Goal: Information Seeking & Learning: Learn about a topic

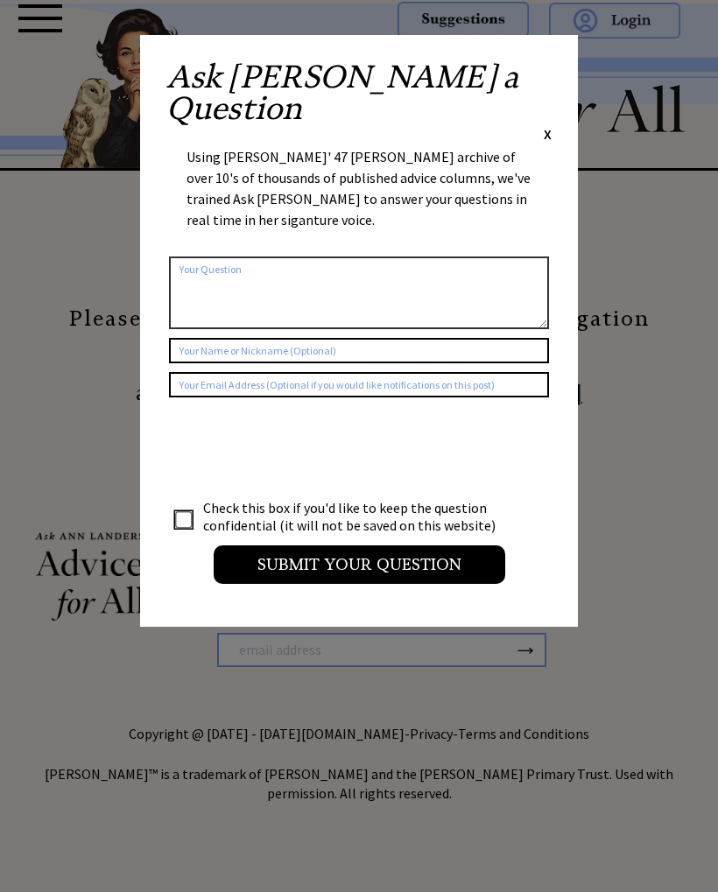
click at [544, 125] on span "X" at bounding box center [548, 134] width 8 height 18
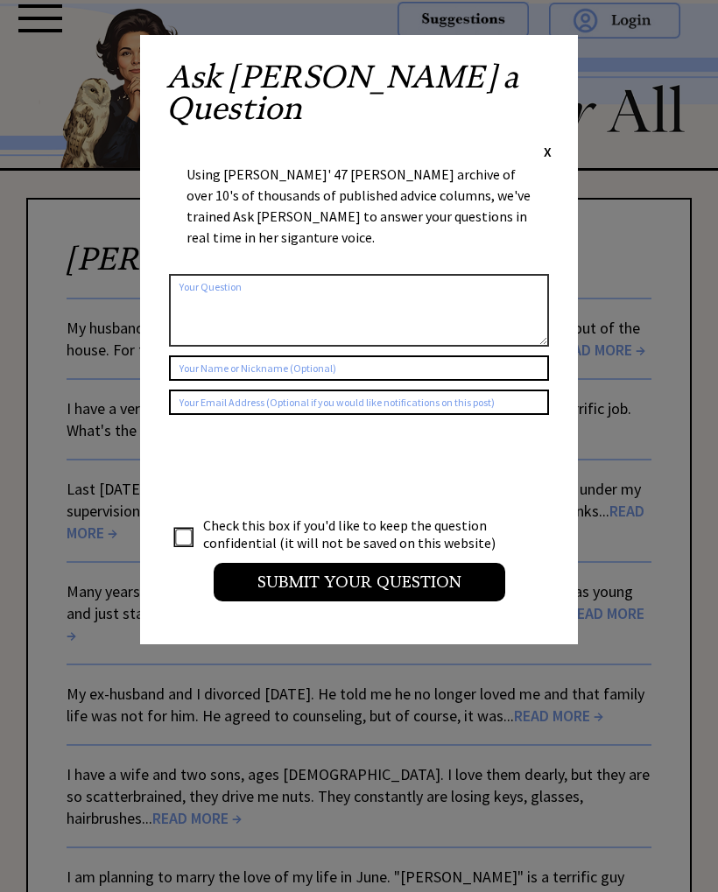
click at [536, 64] on div "Ask Ann a Question X" at bounding box center [358, 111] width 385 height 100
click at [546, 143] on span "X" at bounding box center [548, 152] width 8 height 18
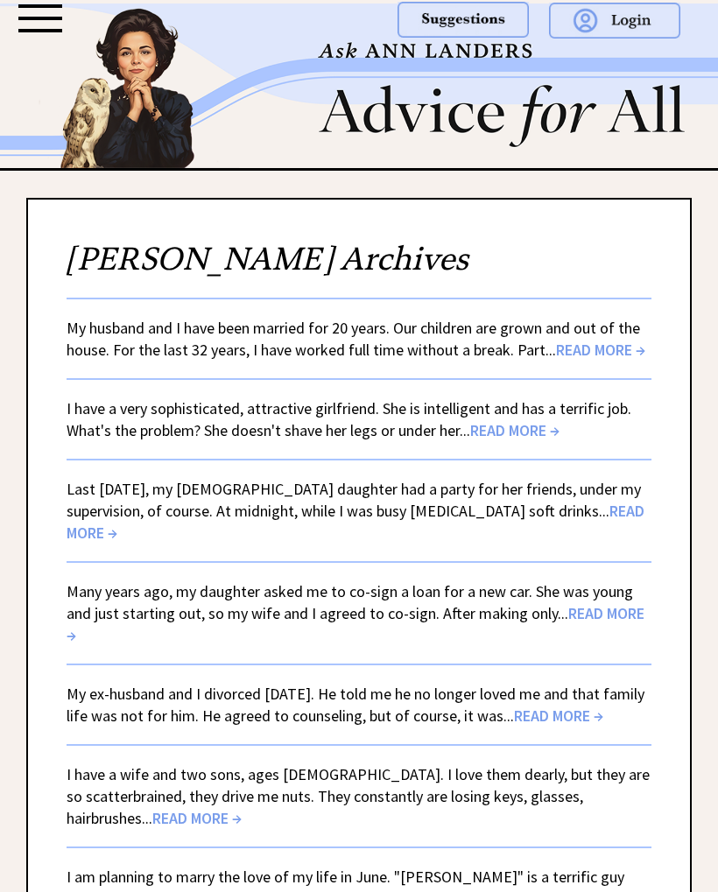
click at [596, 333] on link "My husband and I have been married for 20 years. Our children are grown and out…" at bounding box center [356, 339] width 579 height 42
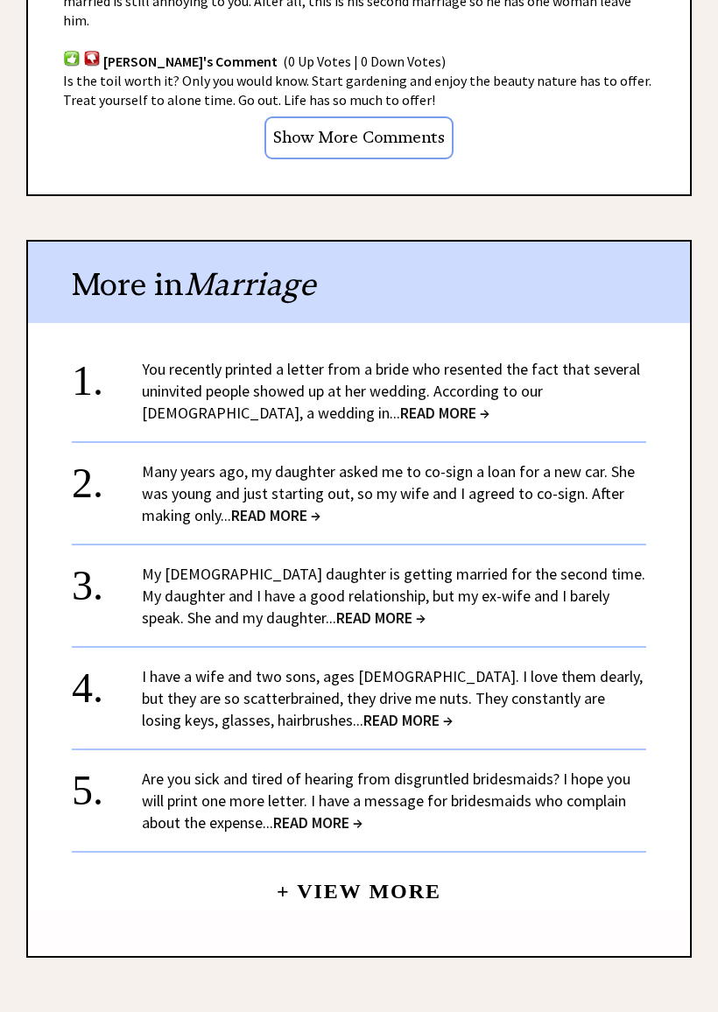
scroll to position [1557, 0]
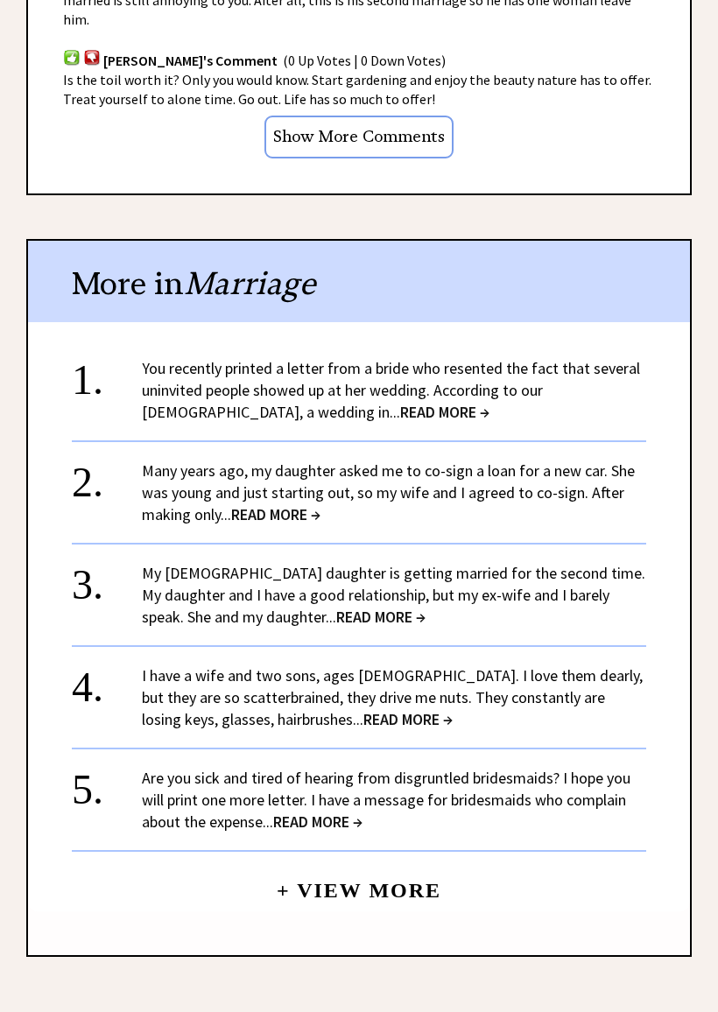
click at [613, 359] on link "You recently printed a letter from a bride who resented the fact that several u…" at bounding box center [391, 391] width 498 height 64
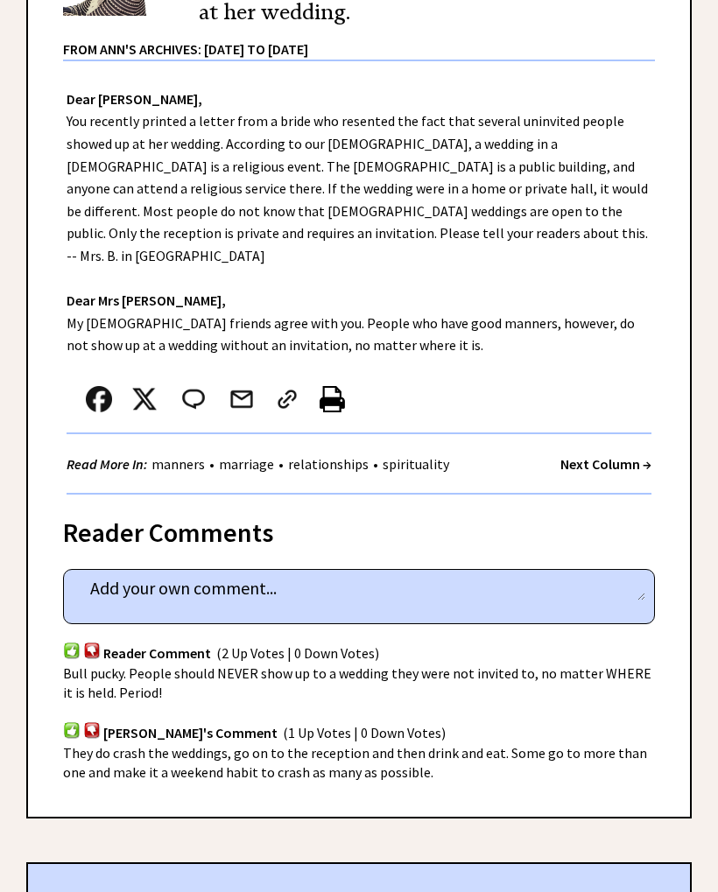
scroll to position [359, 0]
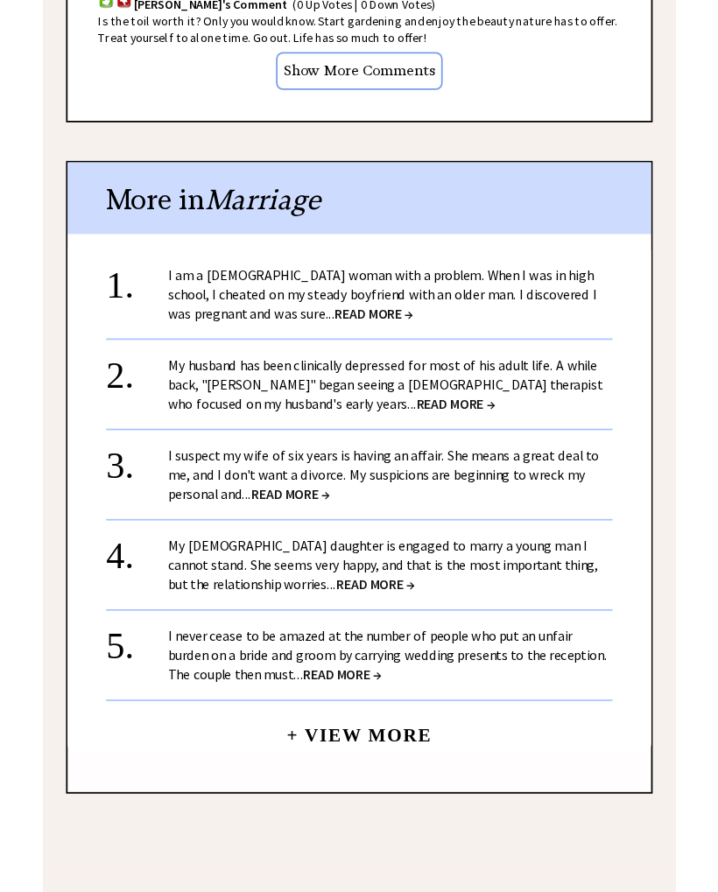
scroll to position [1611, 0]
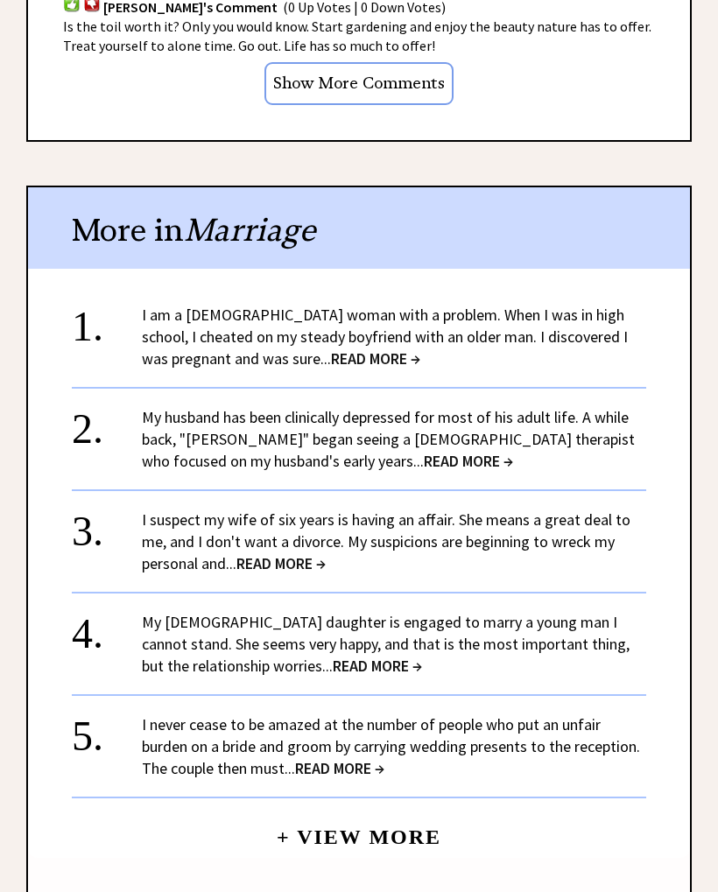
click at [567, 407] on link "My husband has been clinically depressed for most of his adult life. A while ba…" at bounding box center [388, 439] width 493 height 64
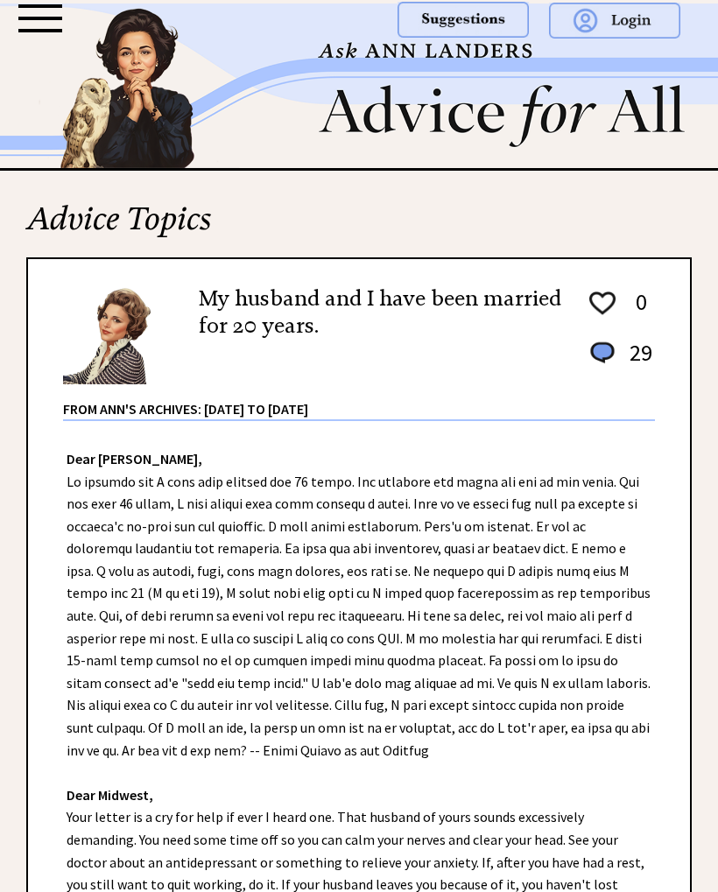
scroll to position [1611, 0]
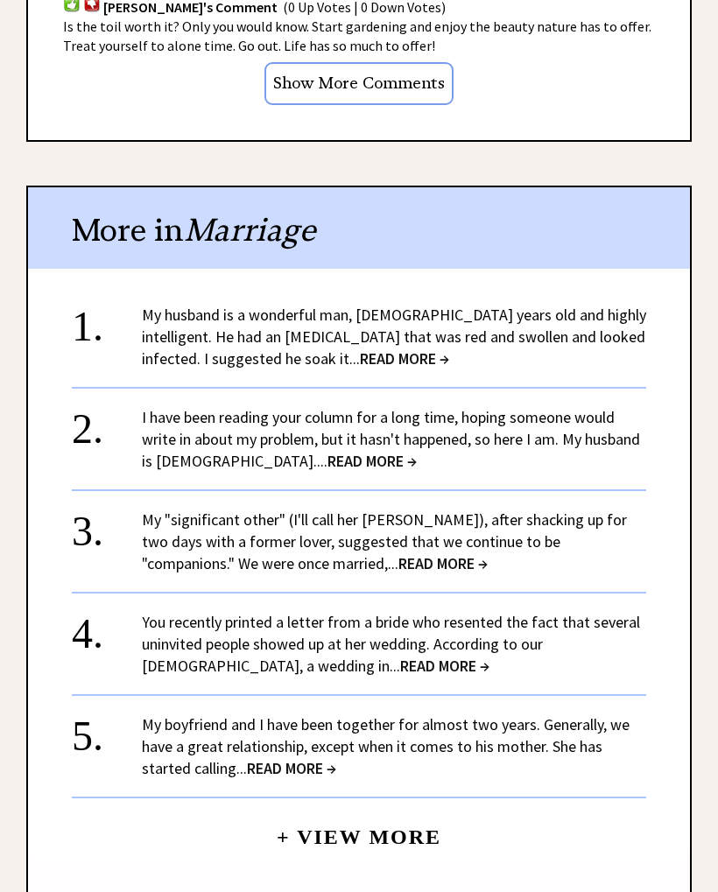
click at [571, 305] on link "My husband is a wonderful man, 56 years old and highly intelligent. He had an i…" at bounding box center [394, 337] width 504 height 64
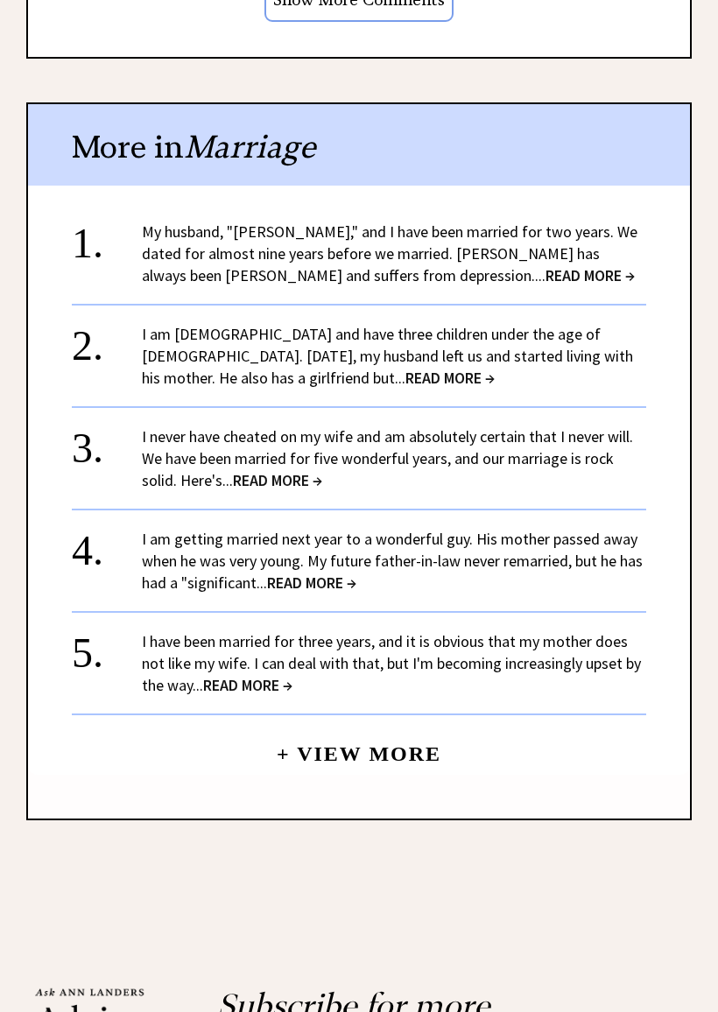
scroll to position [1695, 0]
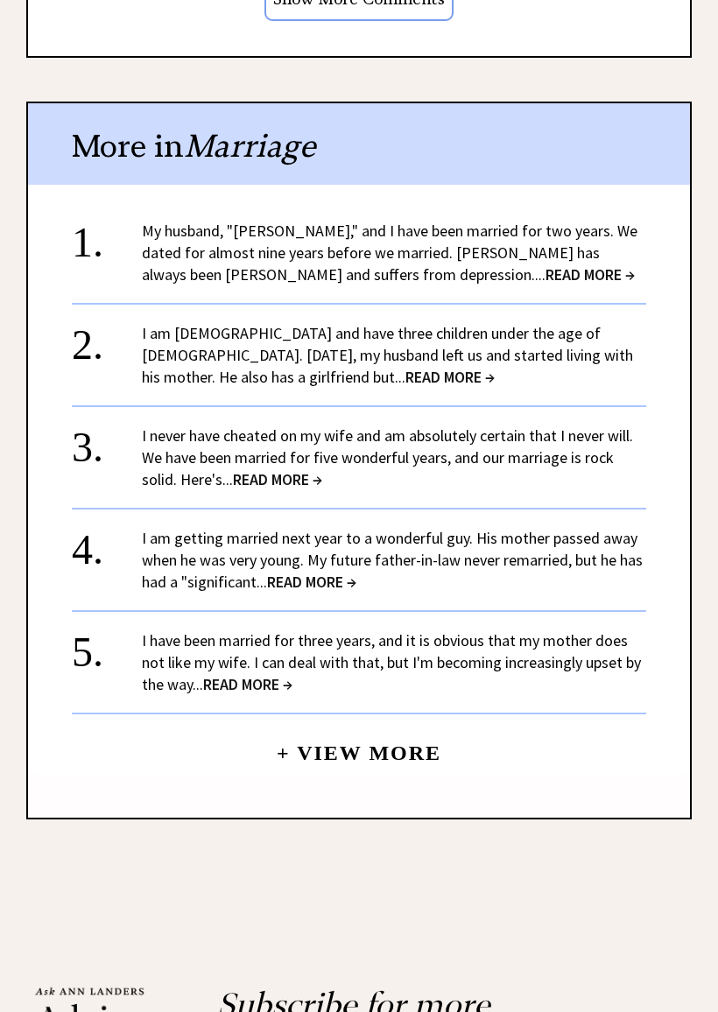
click at [613, 529] on link "I am getting married next year to a wonderful guy. His mother passed away when …" at bounding box center [392, 561] width 501 height 64
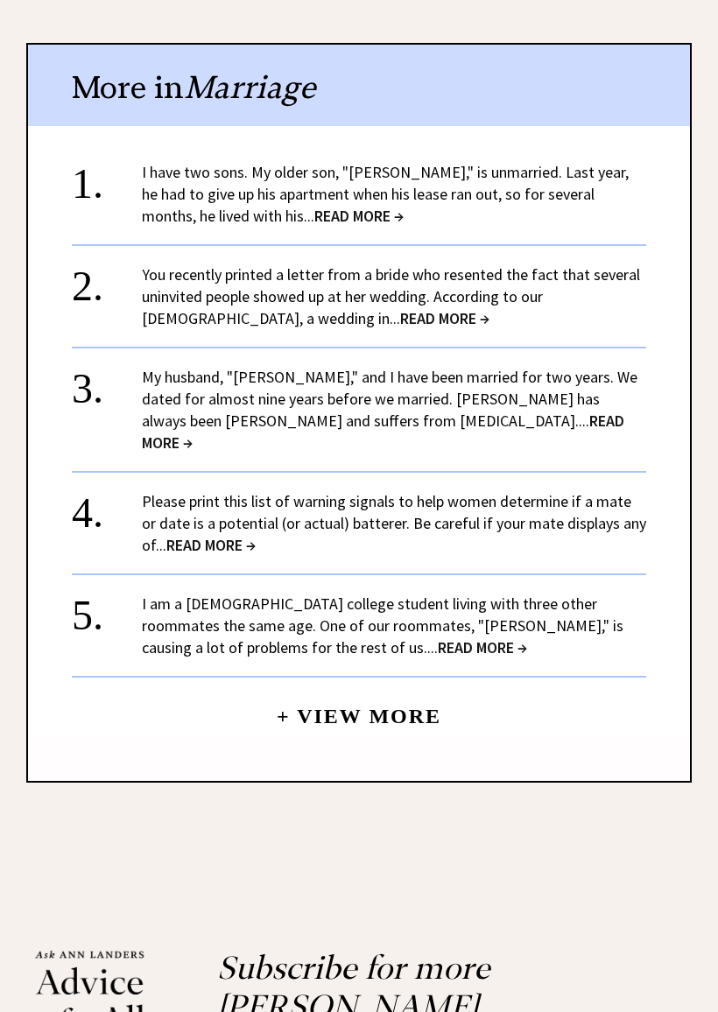
scroll to position [1503, 0]
click at [583, 594] on link "I am a 20-year-old college student living with three other roommates the same a…" at bounding box center [383, 626] width 482 height 64
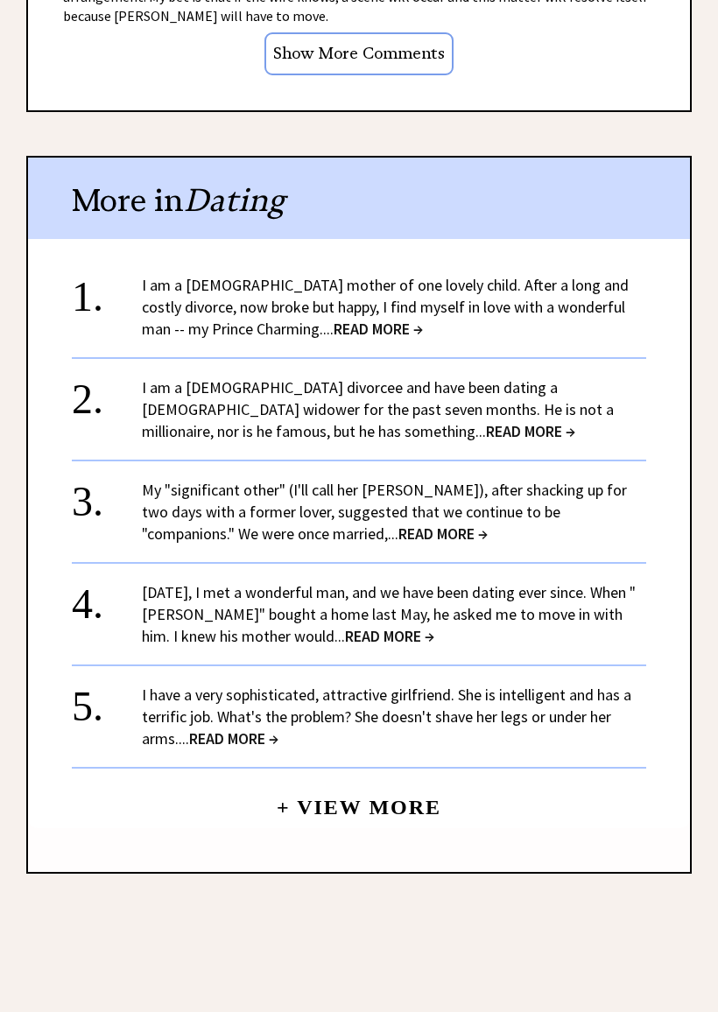
scroll to position [1566, 0]
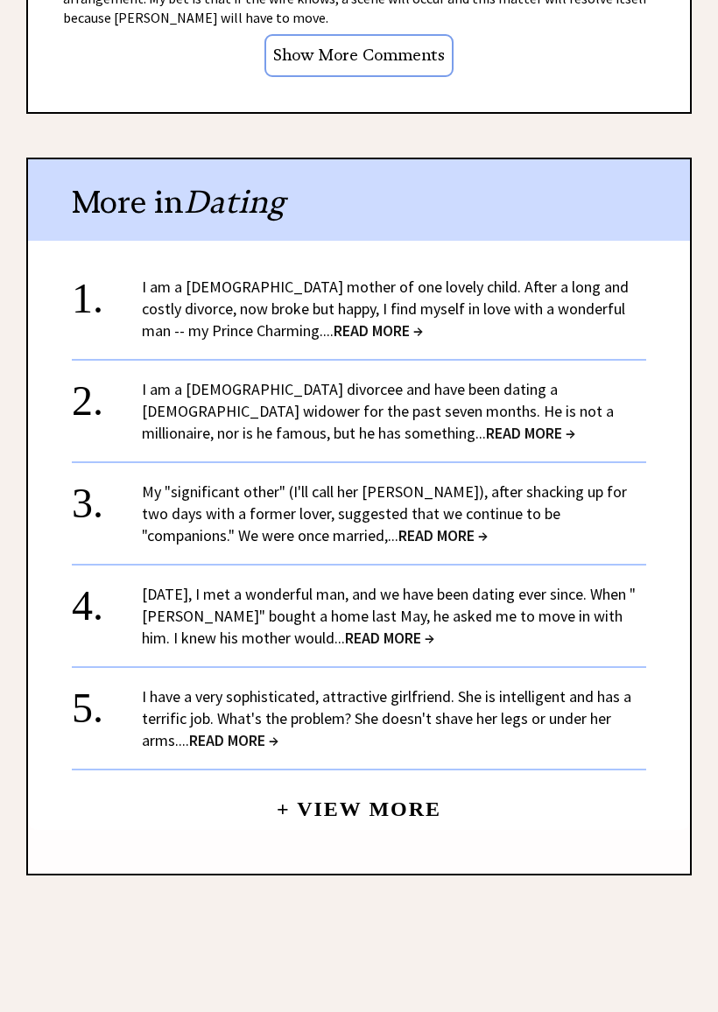
click at [506, 277] on link "I am a 28-year-old mother of one lovely child. After a long and costly divorce,…" at bounding box center [385, 309] width 487 height 64
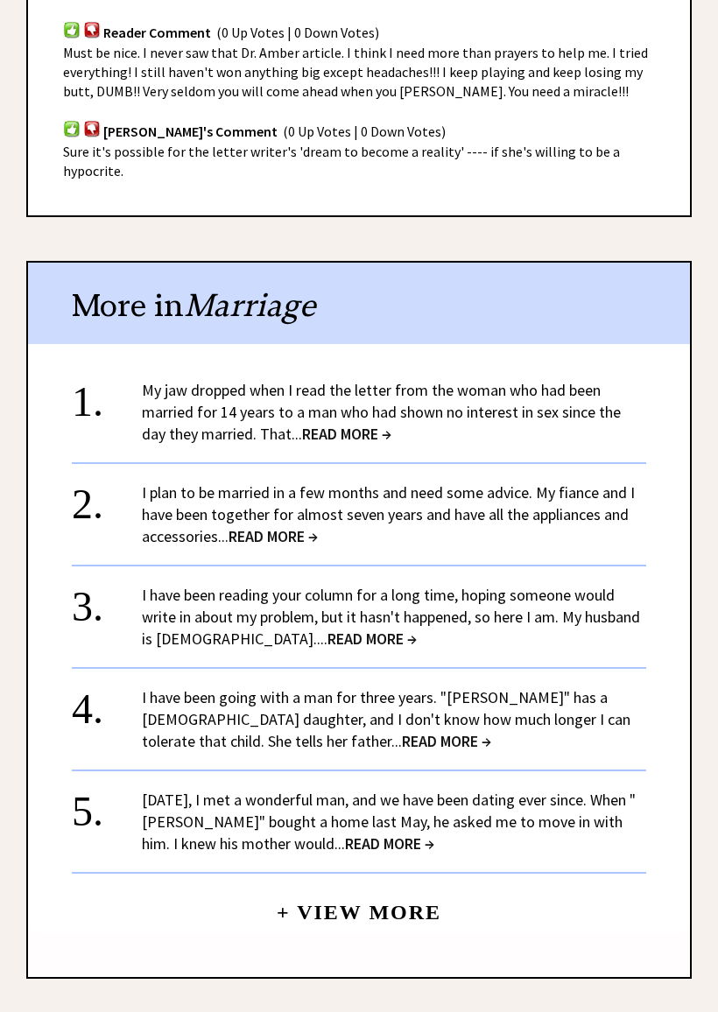
scroll to position [1234, 0]
click at [514, 380] on link "My jaw dropped when I read the letter from the woman who had been married for 1…" at bounding box center [381, 412] width 479 height 64
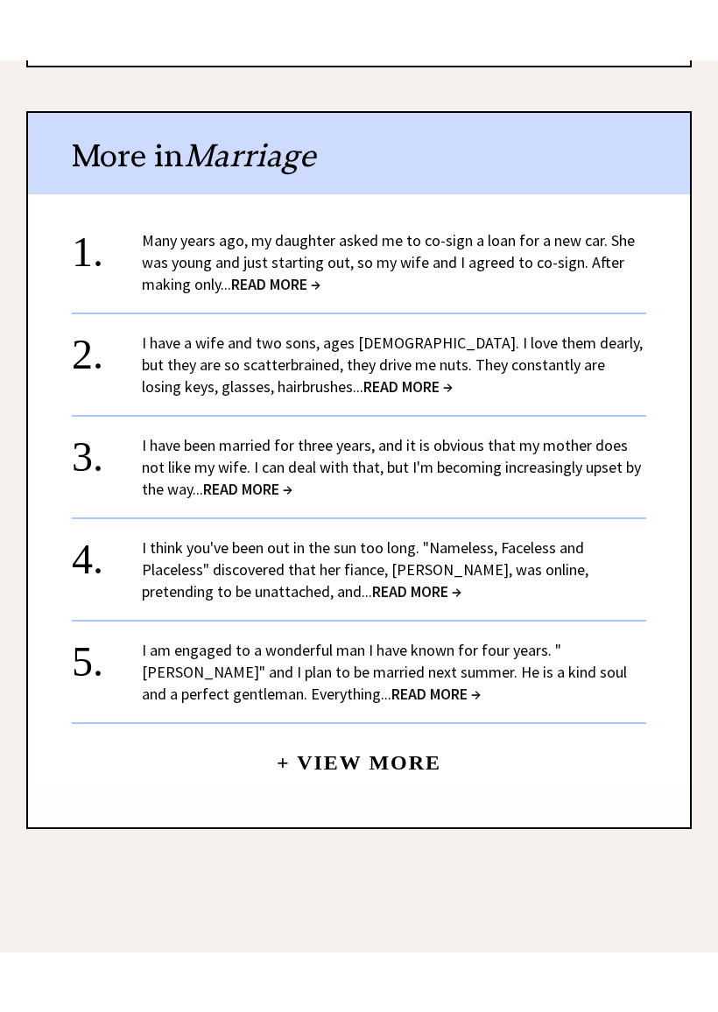
scroll to position [1861, 0]
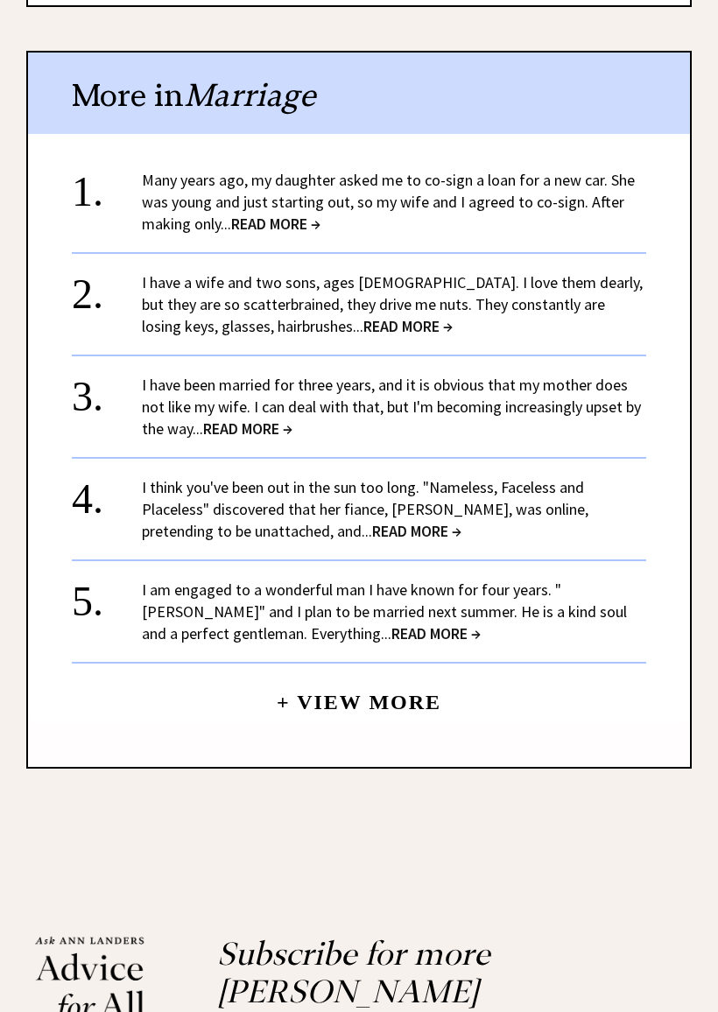
click at [547, 170] on link "Many years ago, my daughter asked me to co-sign a loan for a new car. She was y…" at bounding box center [388, 202] width 493 height 64
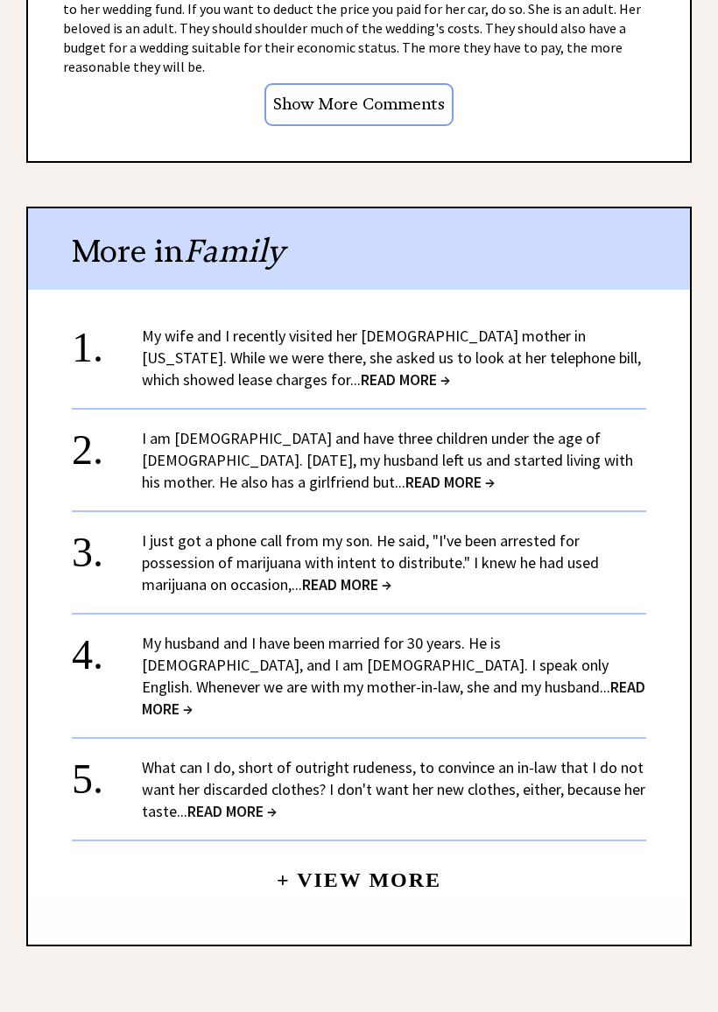
scroll to position [1617, 0]
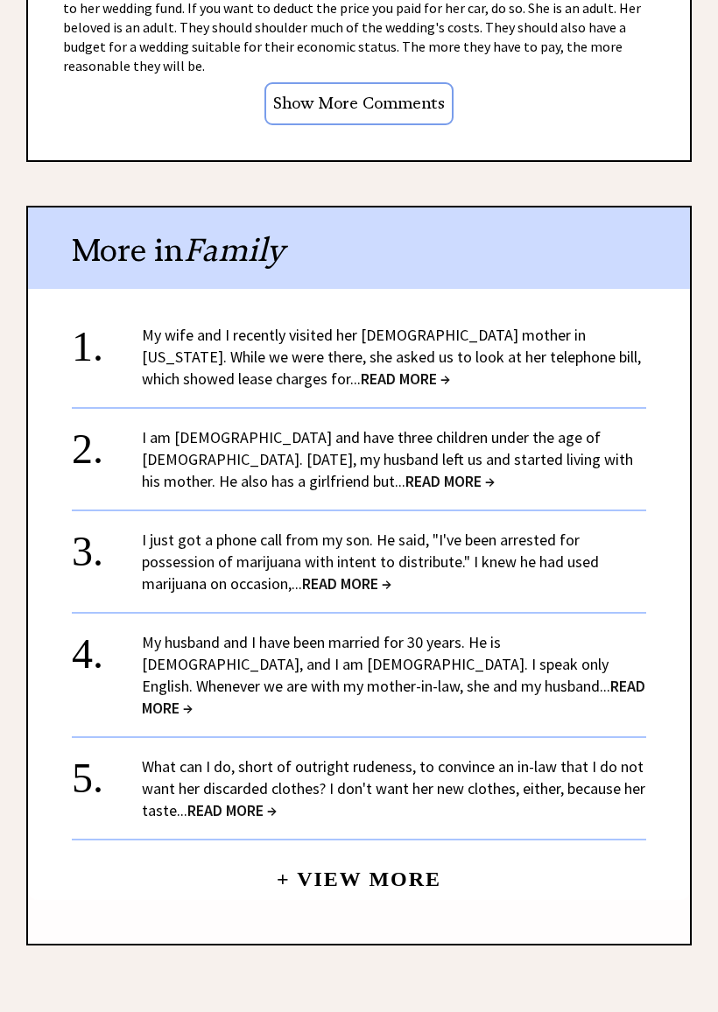
click at [602, 330] on link "My wife and I recently visited her [DEMOGRAPHIC_DATA] mother in [US_STATE]. Whi…" at bounding box center [391, 358] width 499 height 64
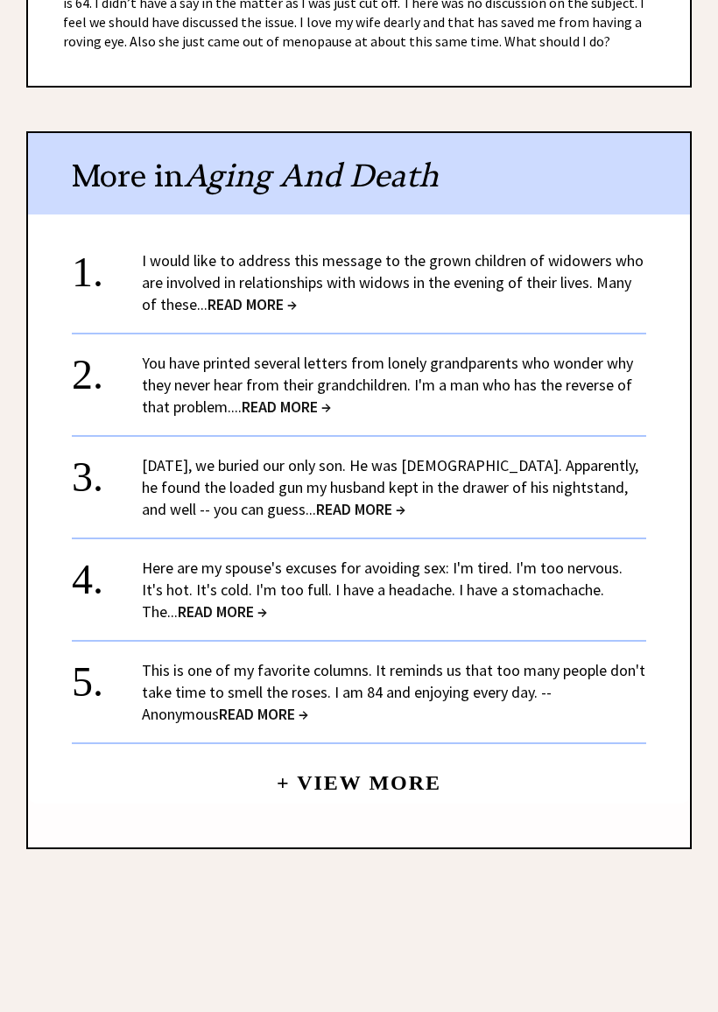
scroll to position [1357, 0]
click at [592, 252] on link "I would like to address this message to the grown children of widowers who are …" at bounding box center [393, 282] width 502 height 64
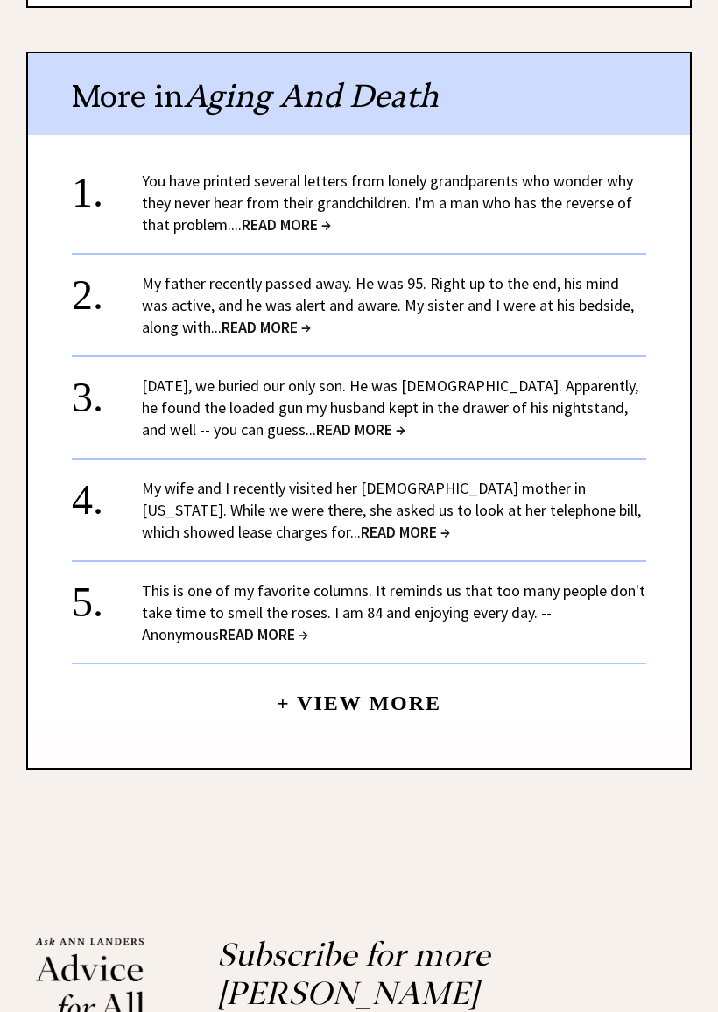
scroll to position [2080, 0]
click at [614, 171] on link "You have printed several letters from lonely grandparents who wonder why they n…" at bounding box center [387, 203] width 491 height 64
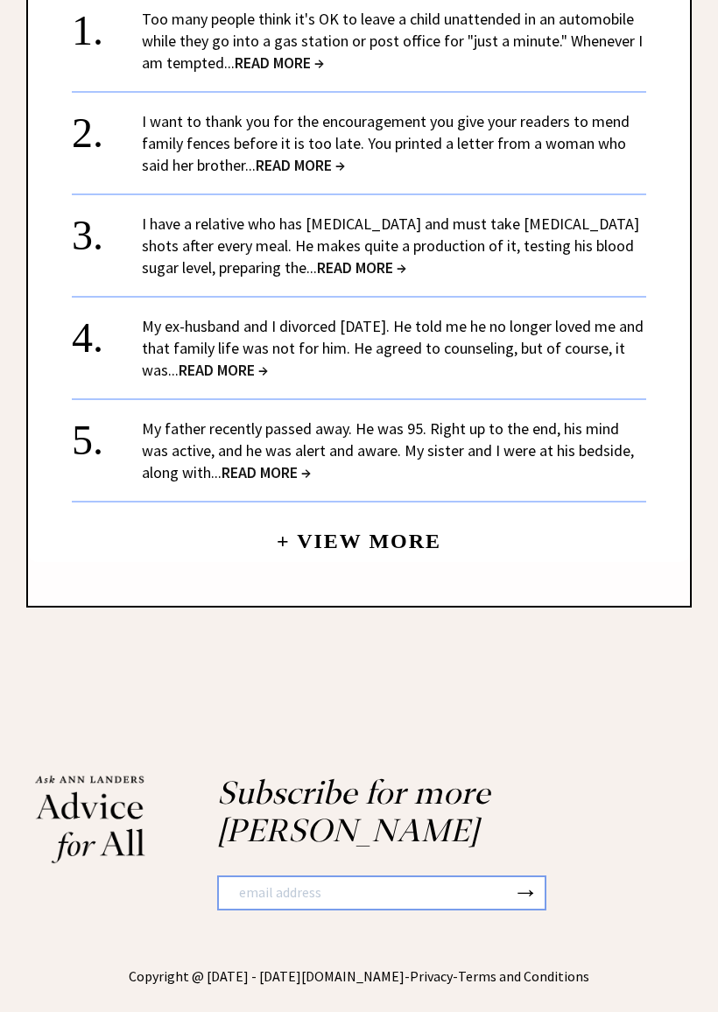
scroll to position [2012, 0]
click at [588, 214] on link "I have a relative who has [MEDICAL_DATA] and must take [MEDICAL_DATA] shots aft…" at bounding box center [390, 246] width 497 height 64
